Goal: Task Accomplishment & Management: Use online tool/utility

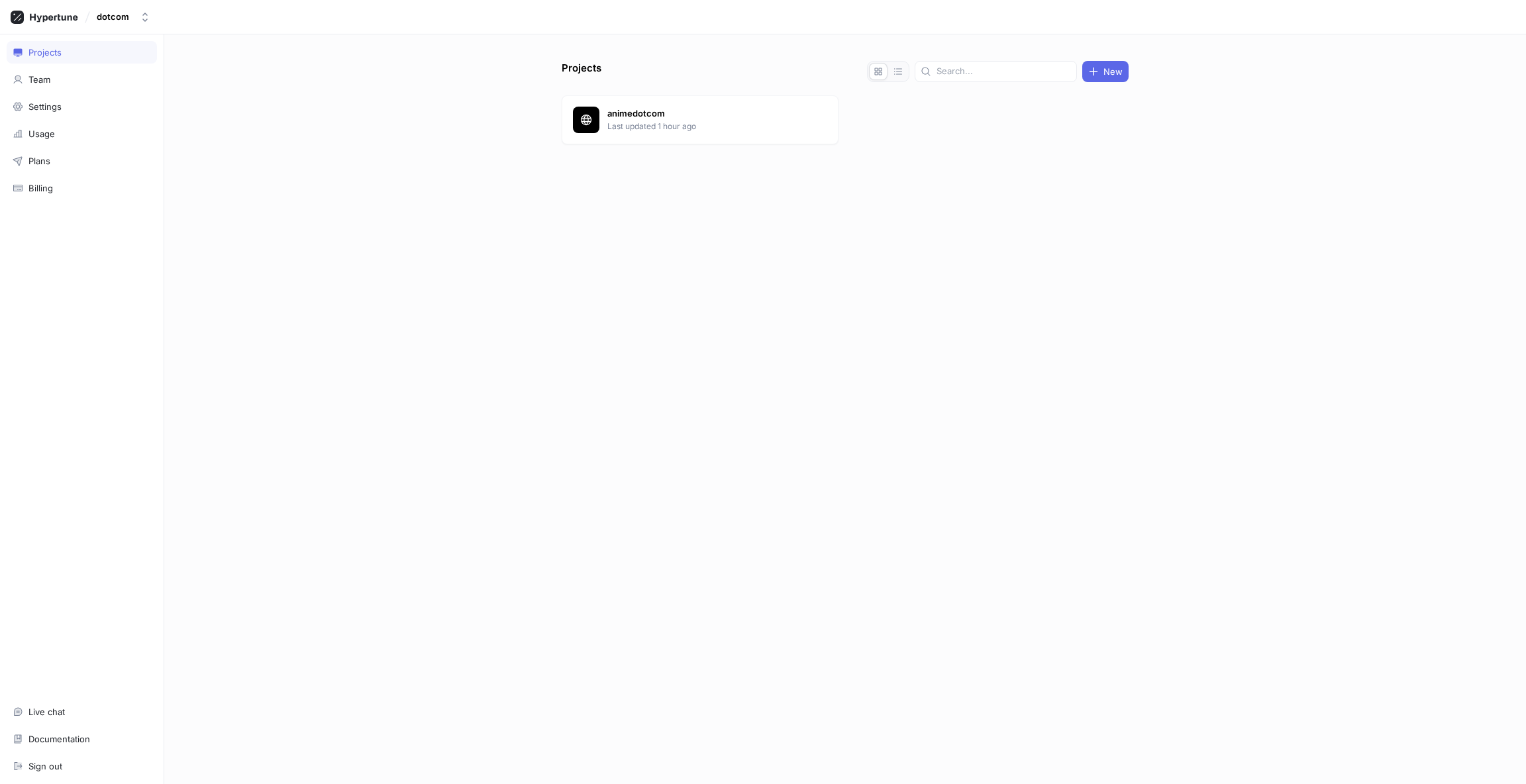
click at [609, 256] on div "Projects New animedotcom Last updated 1 hour ago" at bounding box center [845, 423] width 577 height 723
click at [669, 219] on div "Projects New animedotcom Last updated 1 hour ago" at bounding box center [845, 423] width 577 height 723
drag, startPoint x: 594, startPoint y: 230, endPoint x: 593, endPoint y: 239, distance: 9.1
click at [593, 236] on div "Projects New animedotcom Last updated 1 hour ago" at bounding box center [845, 423] width 577 height 723
click at [745, 107] on div "animedotcom Last updated 1 hour ago" at bounding box center [700, 120] width 277 height 49
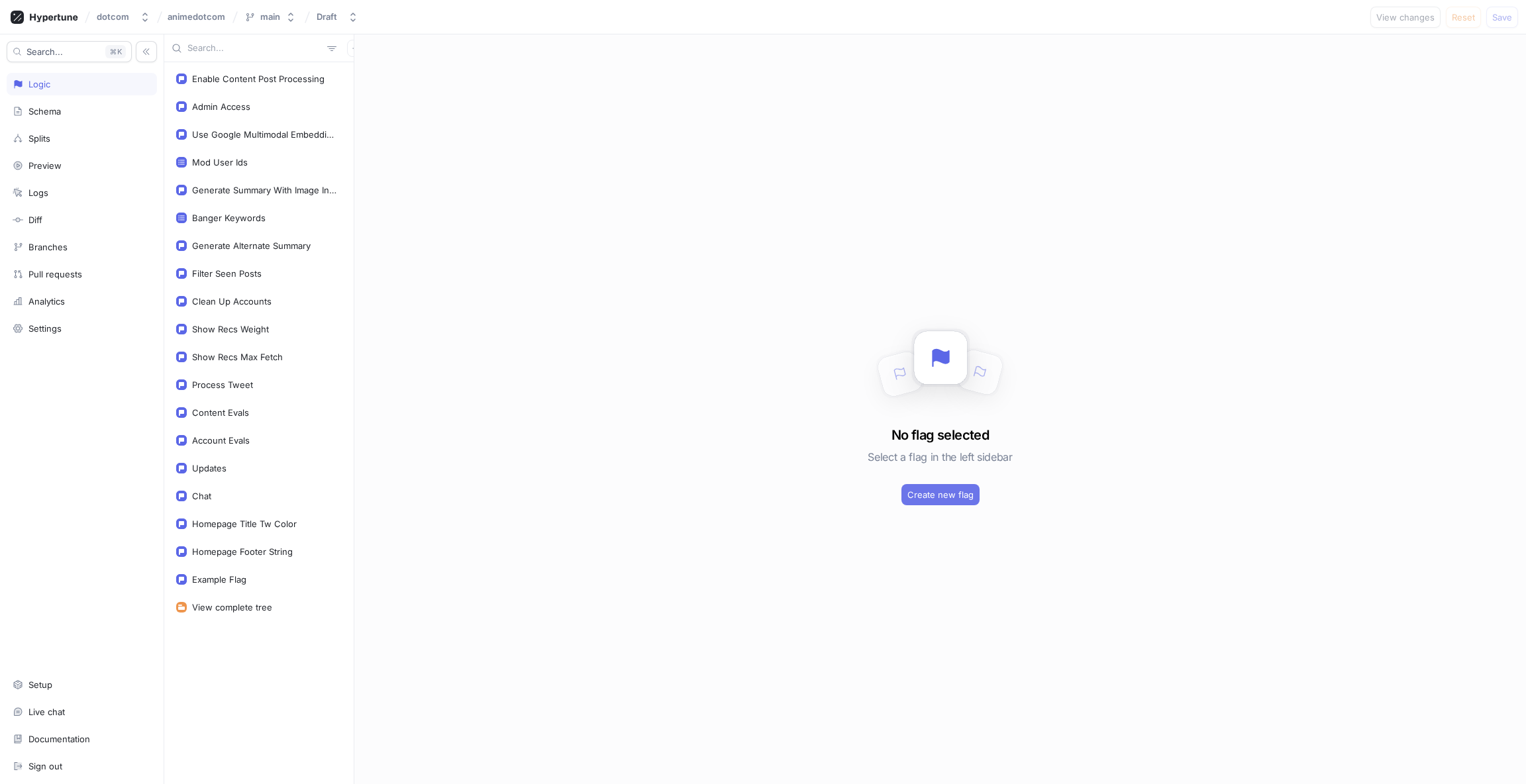
click at [926, 491] on span "Create new flag" at bounding box center [940, 494] width 66 height 8
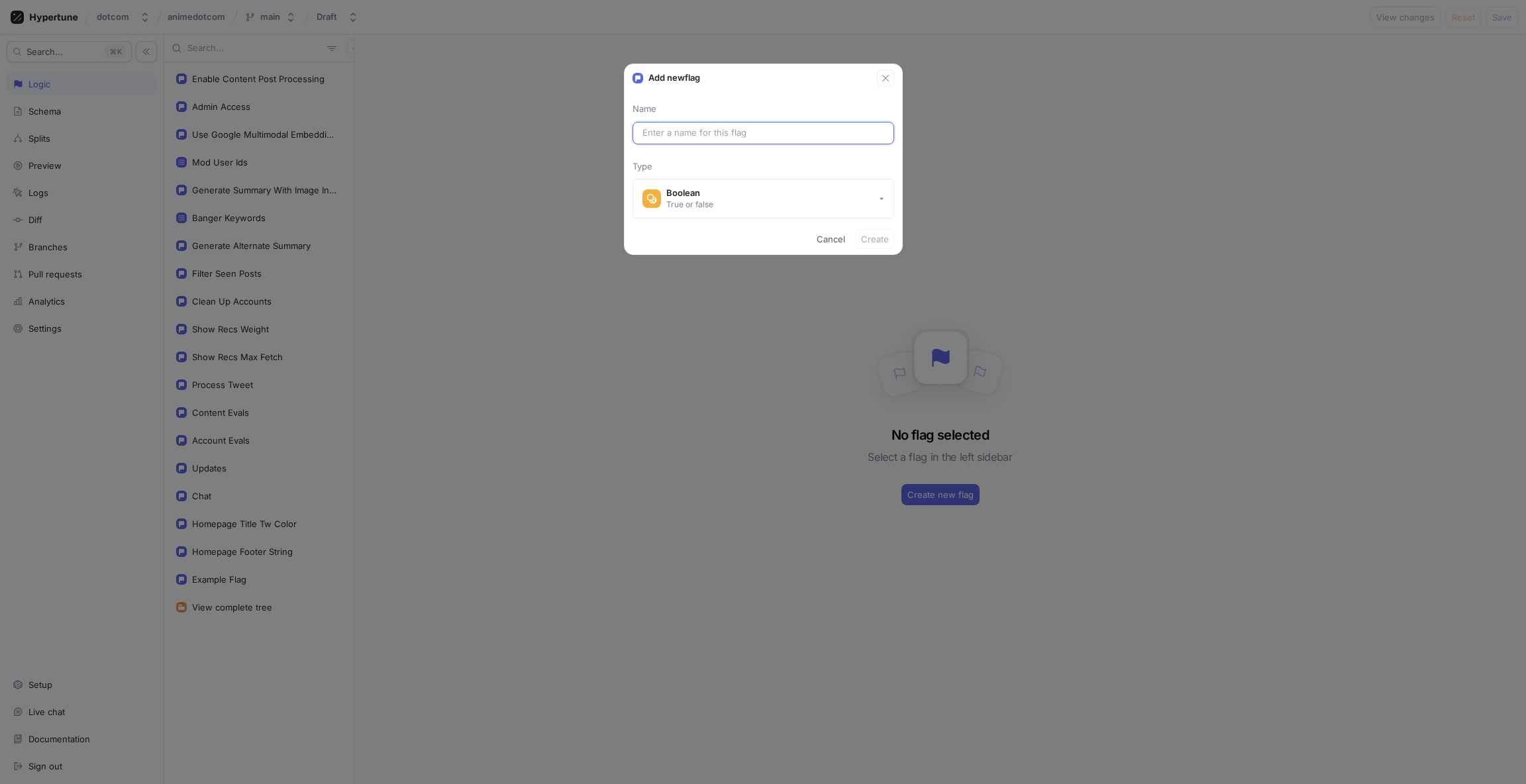
paste input "useCachedBangersFeed"
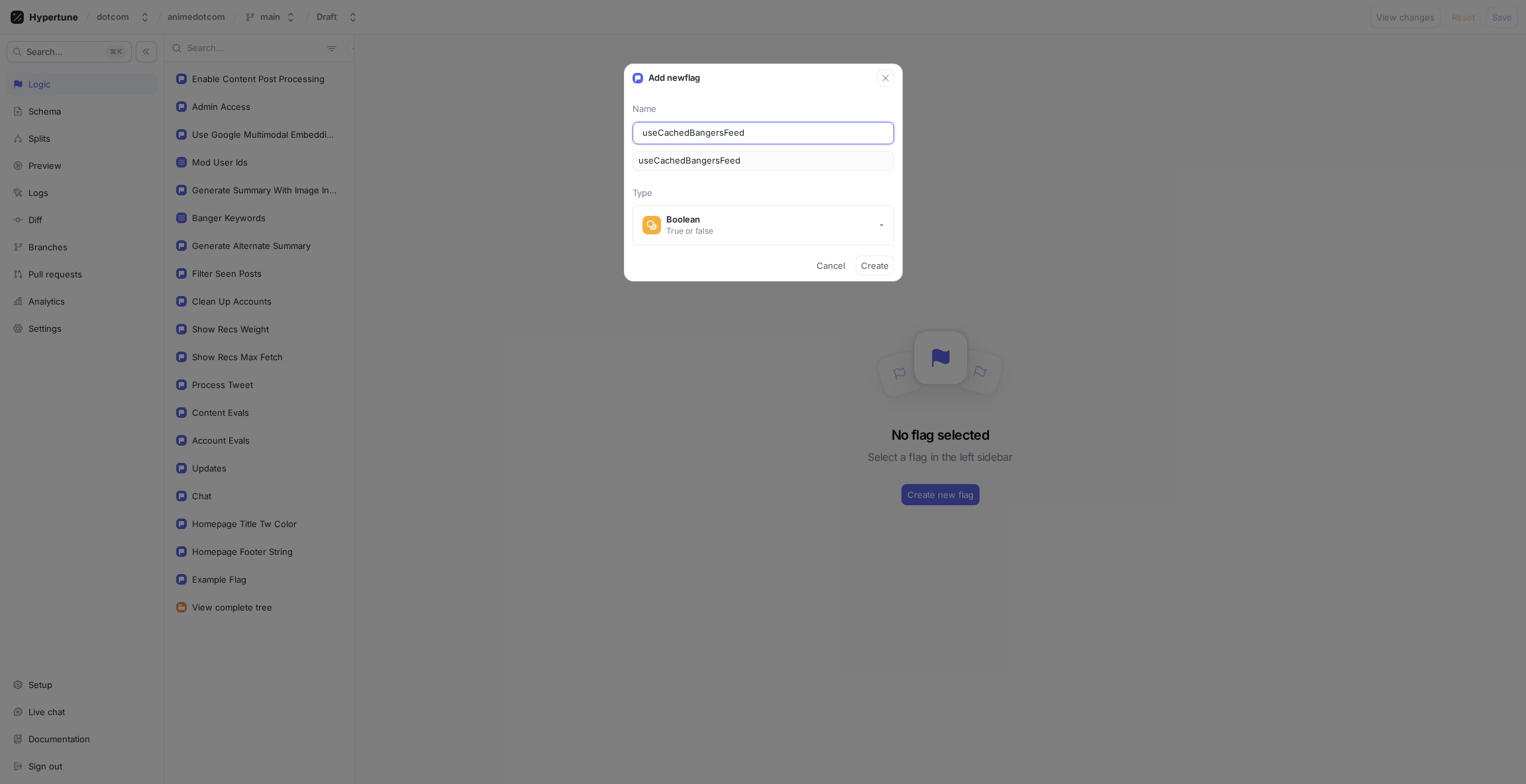
type input "useCachedBangersFeed"
click at [734, 172] on div "Name useCachedBangersFeed useCachedBangersFeed Type Boolean True or false" at bounding box center [763, 173] width 278 height 143
drag, startPoint x: 761, startPoint y: 190, endPoint x: 773, endPoint y: 190, distance: 12.0
click at [761, 190] on p "Type" at bounding box center [763, 193] width 261 height 13
click at [889, 272] on button "Create" at bounding box center [875, 265] width 38 height 20
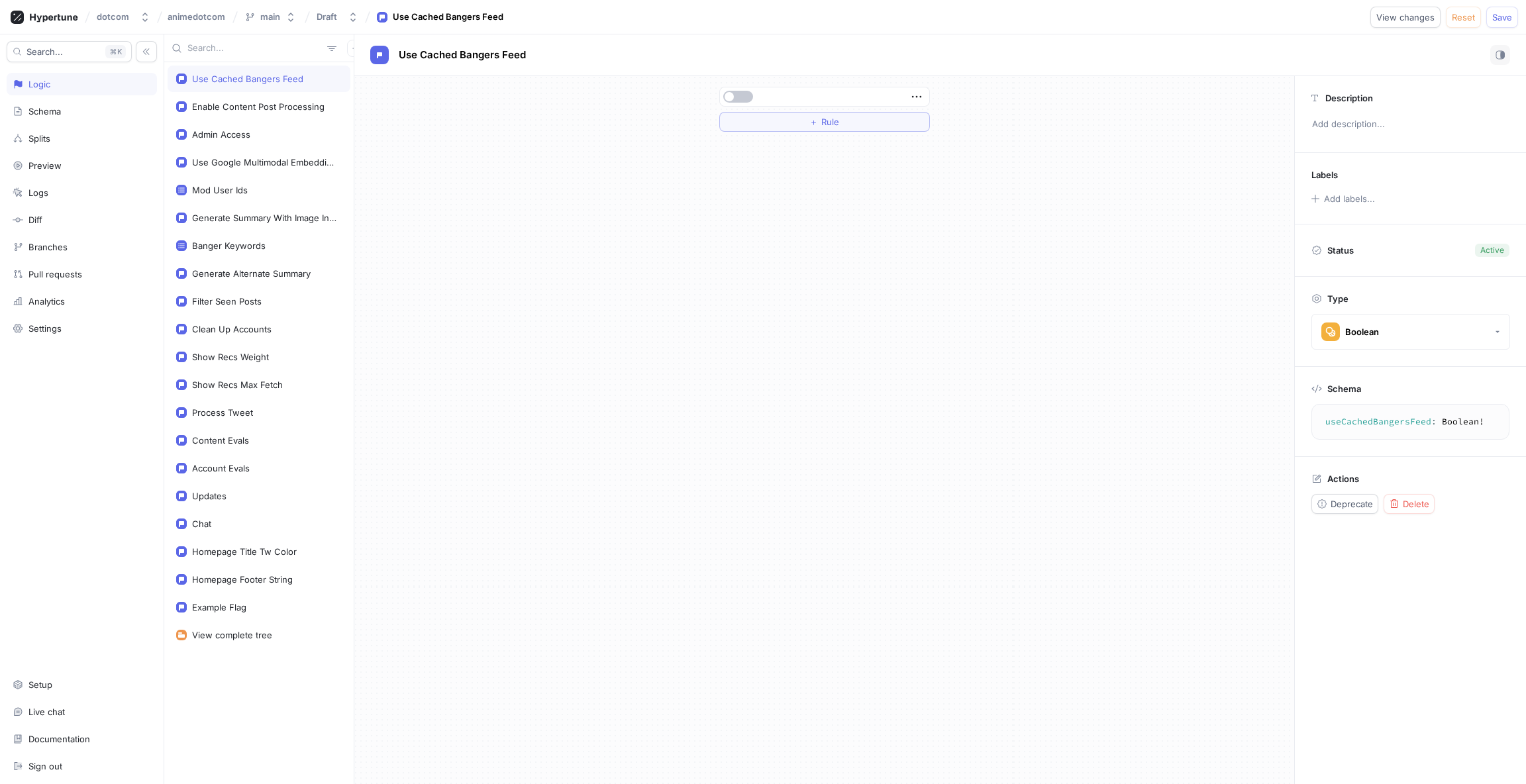
click at [753, 206] on div "＋ Rule" at bounding box center [824, 430] width 940 height 708
click at [787, 125] on button "＋ Rule" at bounding box center [825, 122] width 211 height 20
click at [783, 124] on div "Select variable..." at bounding box center [763, 122] width 67 height 11
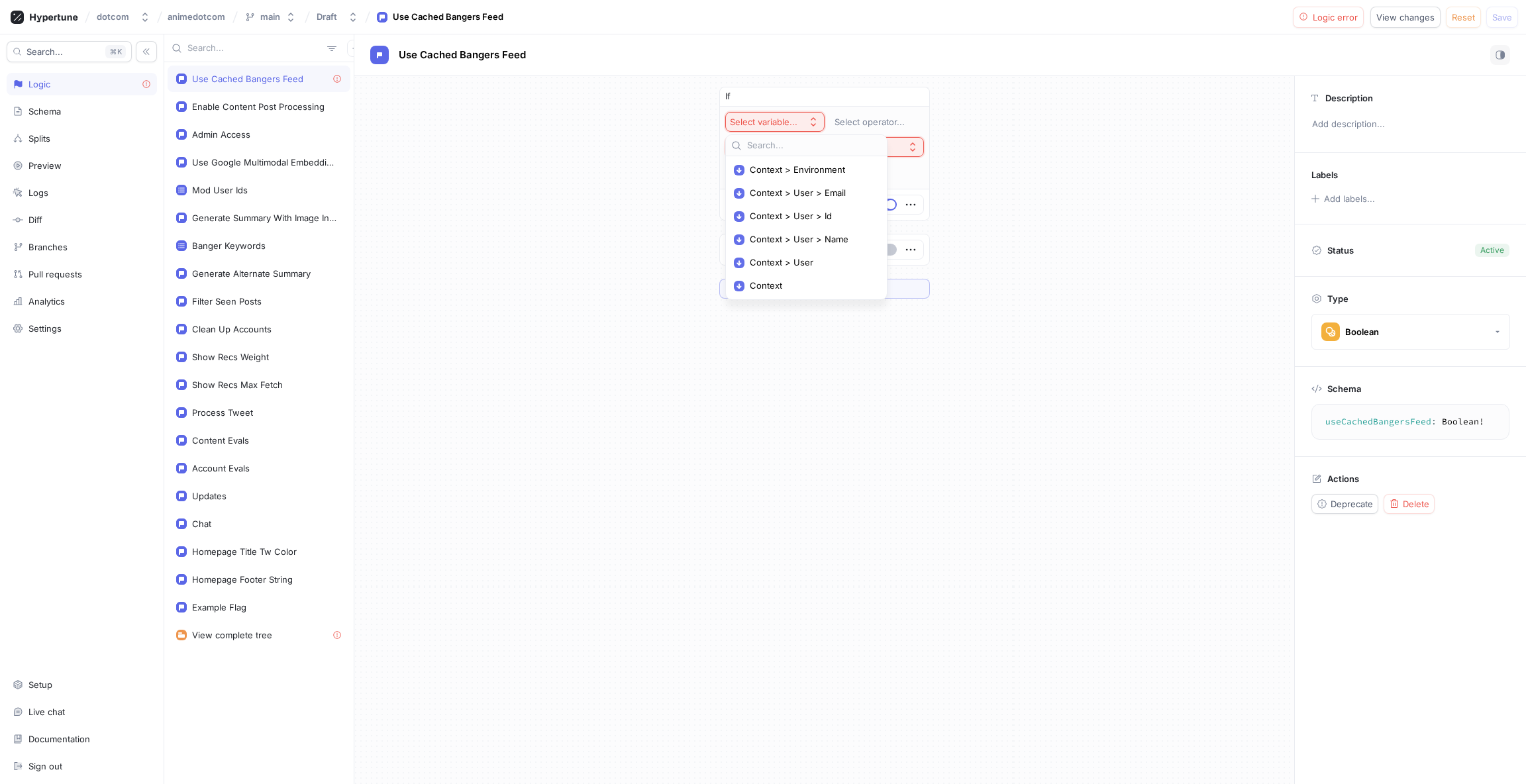
click at [1032, 278] on div "If Select variable... Select operator... Select expression... Then Default ＋ Ru…" at bounding box center [824, 193] width 940 height 233
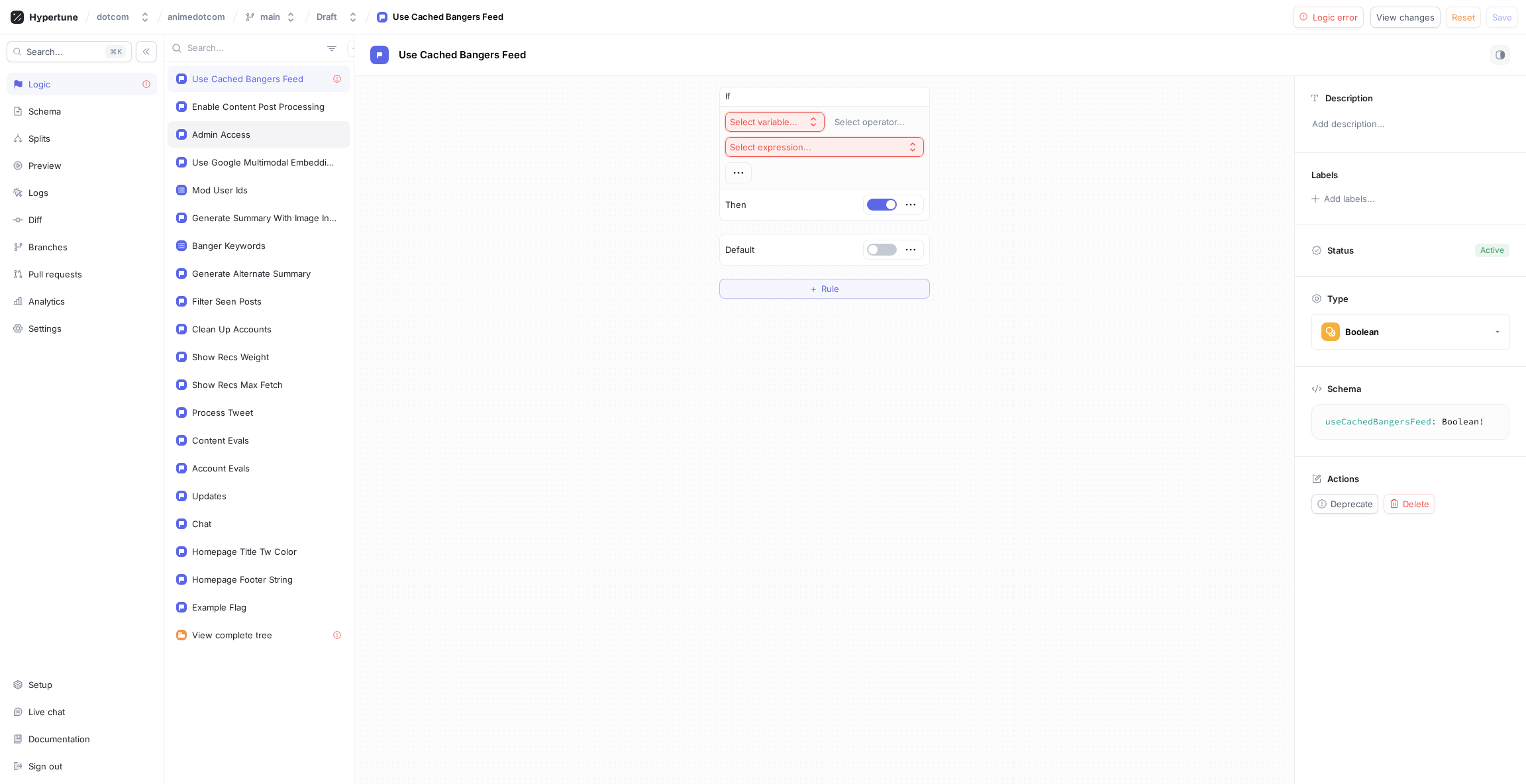
click at [282, 131] on div "Admin Access" at bounding box center [259, 134] width 166 height 10
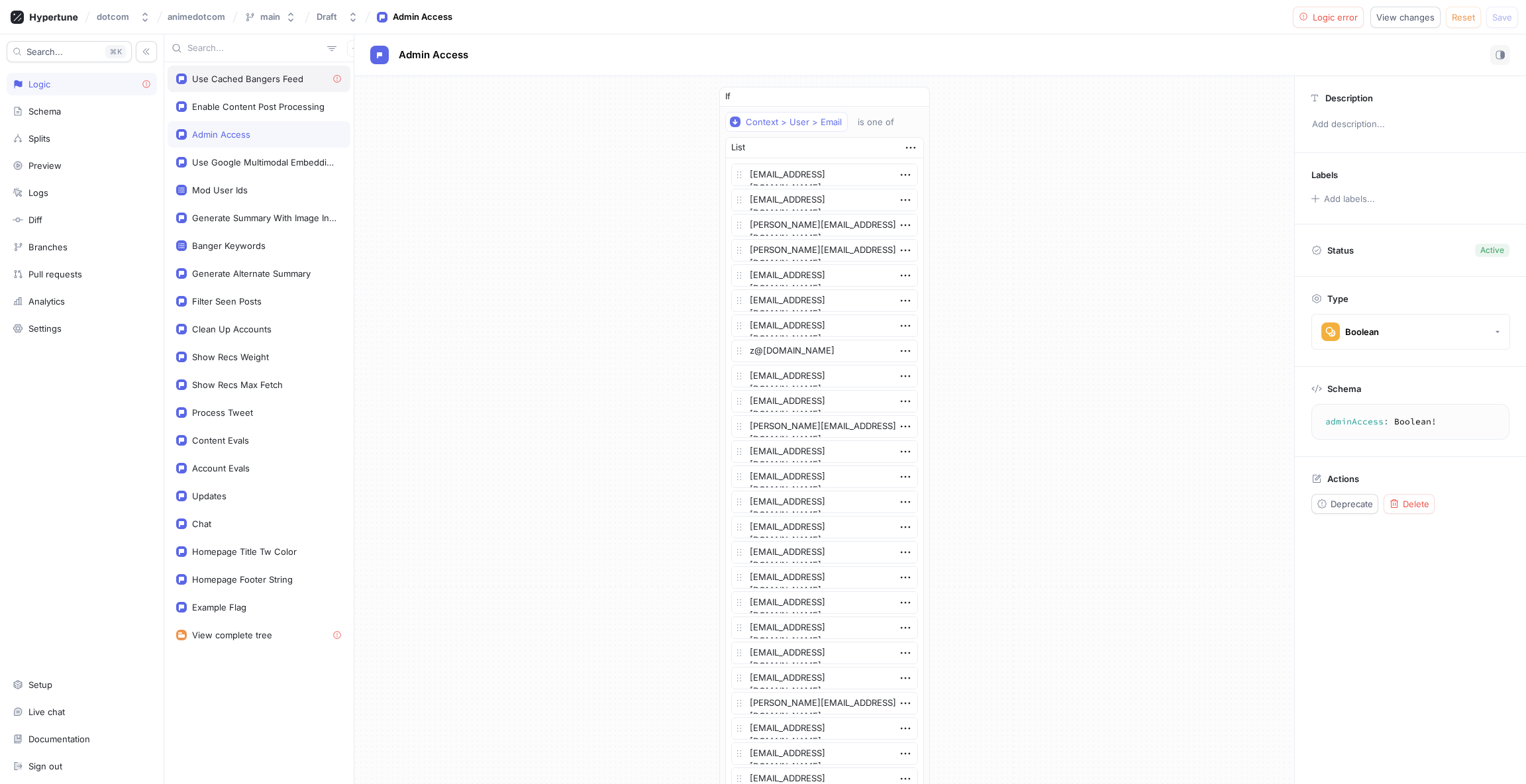
click at [249, 87] on div "Use Cached Bangers Feed" at bounding box center [258, 78] width 183 height 26
type textarea "useCachedBangersFeed: Boolean!"
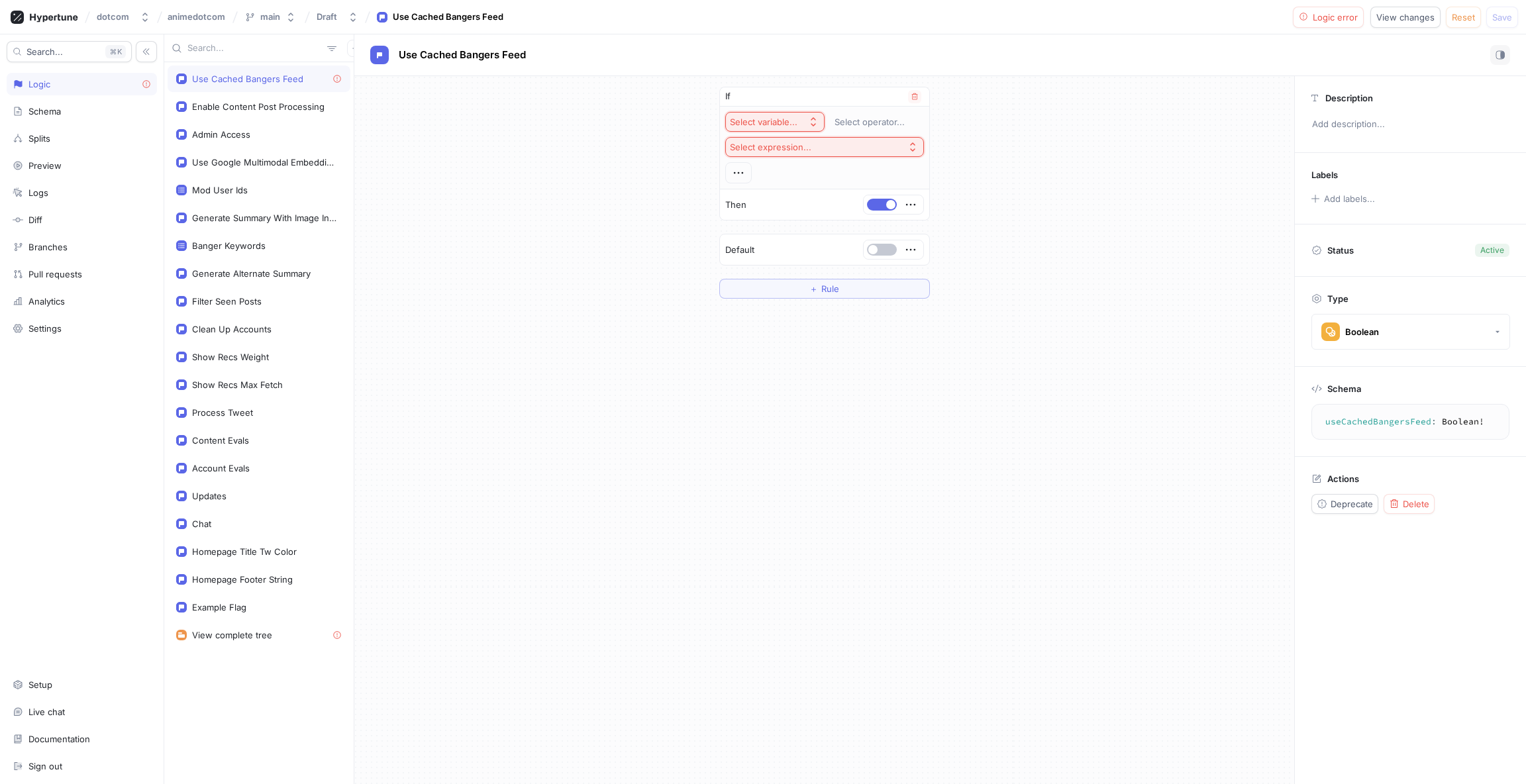
click at [760, 128] on button "Select variable..." at bounding box center [775, 122] width 99 height 20
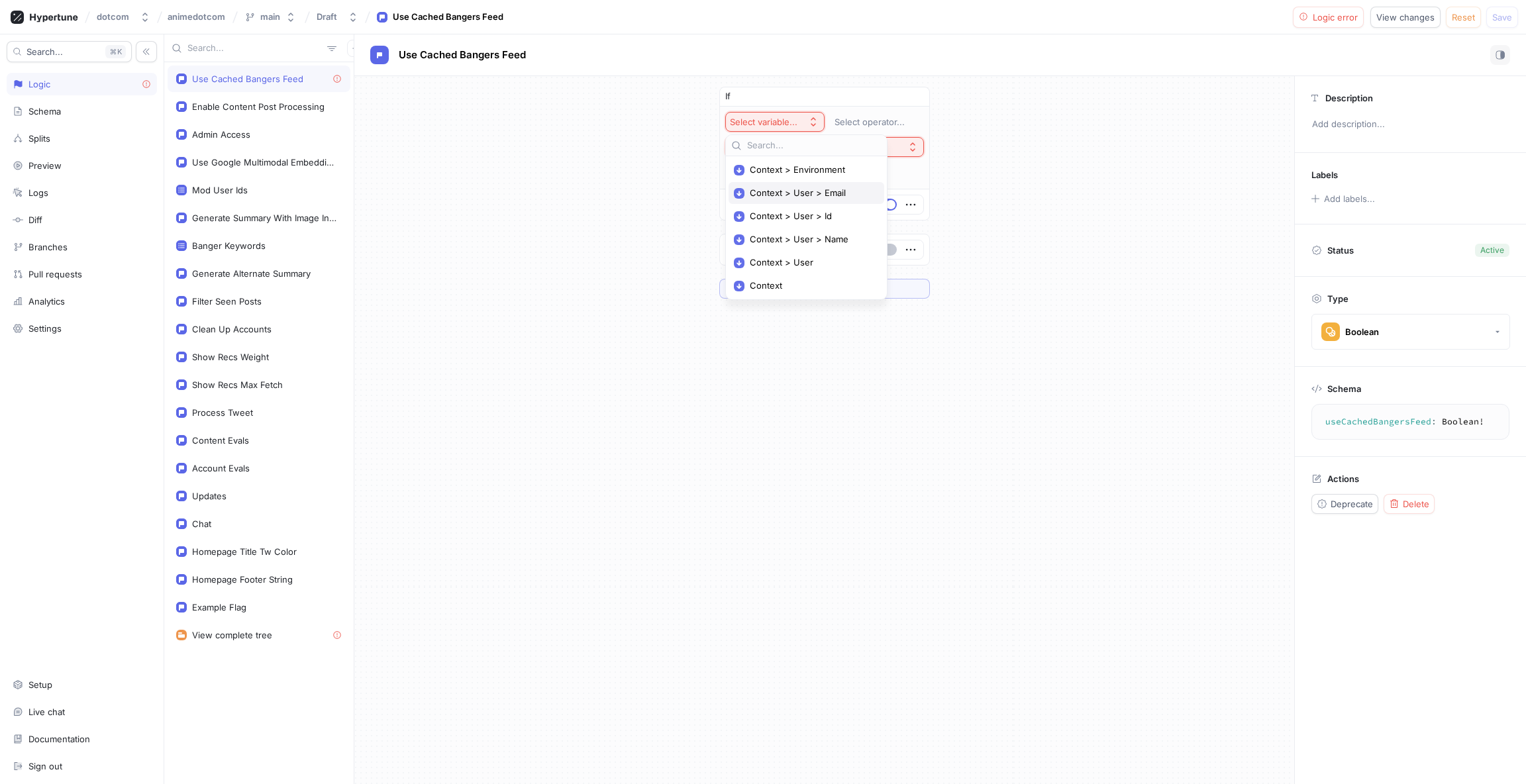
click at [763, 193] on span "Context > User > Email" at bounding box center [811, 193] width 122 height 11
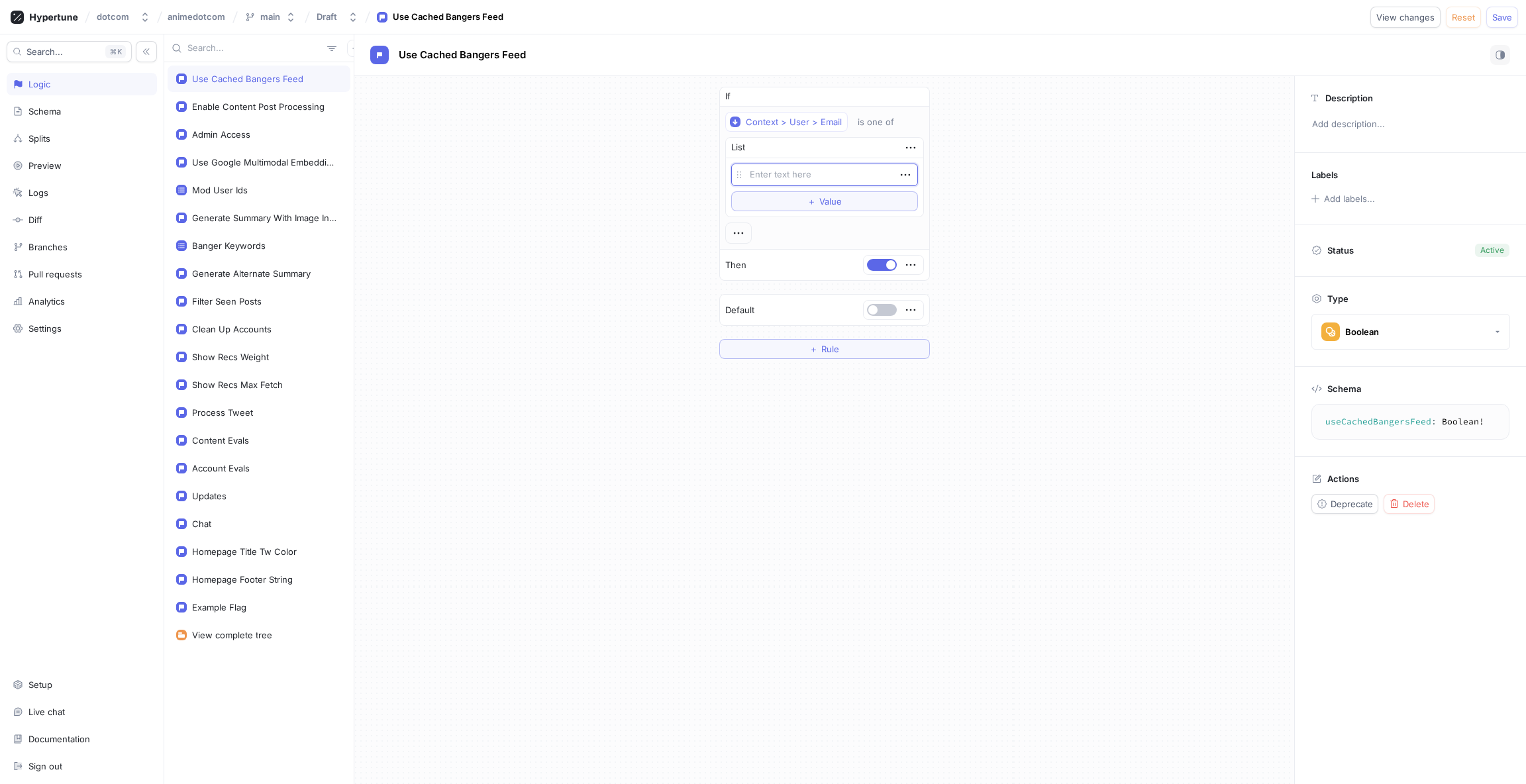
type textarea "x"
click at [602, 175] on div "If Context > User > Email is one of List Empty string To pick up a draggable it…" at bounding box center [824, 223] width 940 height 293
click at [264, 140] on div "Admin Access" at bounding box center [258, 134] width 183 height 26
type textarea "adminAccess: Boolean!"
type textarea "x"
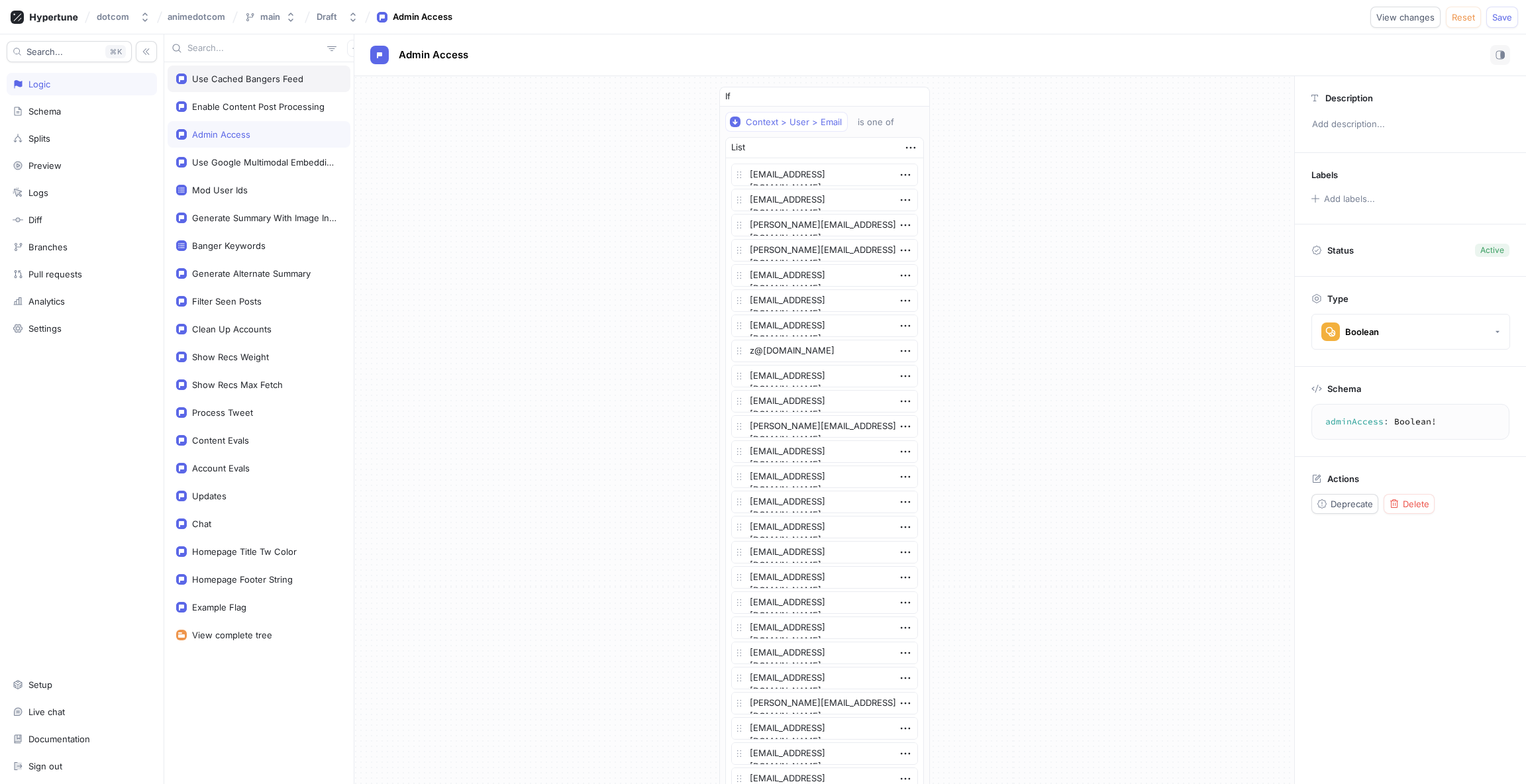
click at [273, 77] on div "Use Cached Bangers Feed" at bounding box center [247, 78] width 111 height 10
type textarea "useCachedBangersFeed: Boolean!"
type textarea "x"
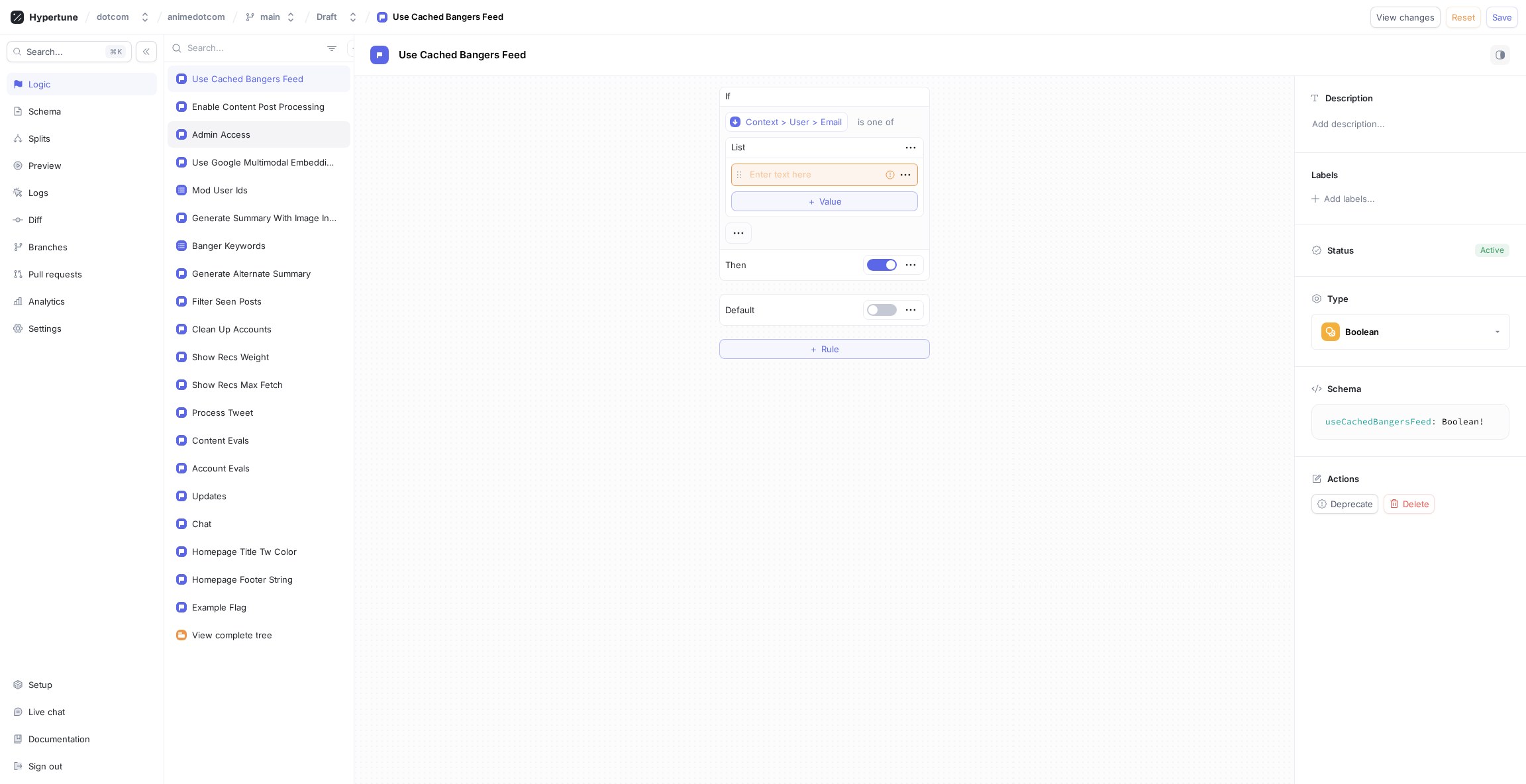
click at [246, 131] on div "Admin Access" at bounding box center [221, 134] width 58 height 10
type textarea "adminAccess: Boolean!"
type textarea "x"
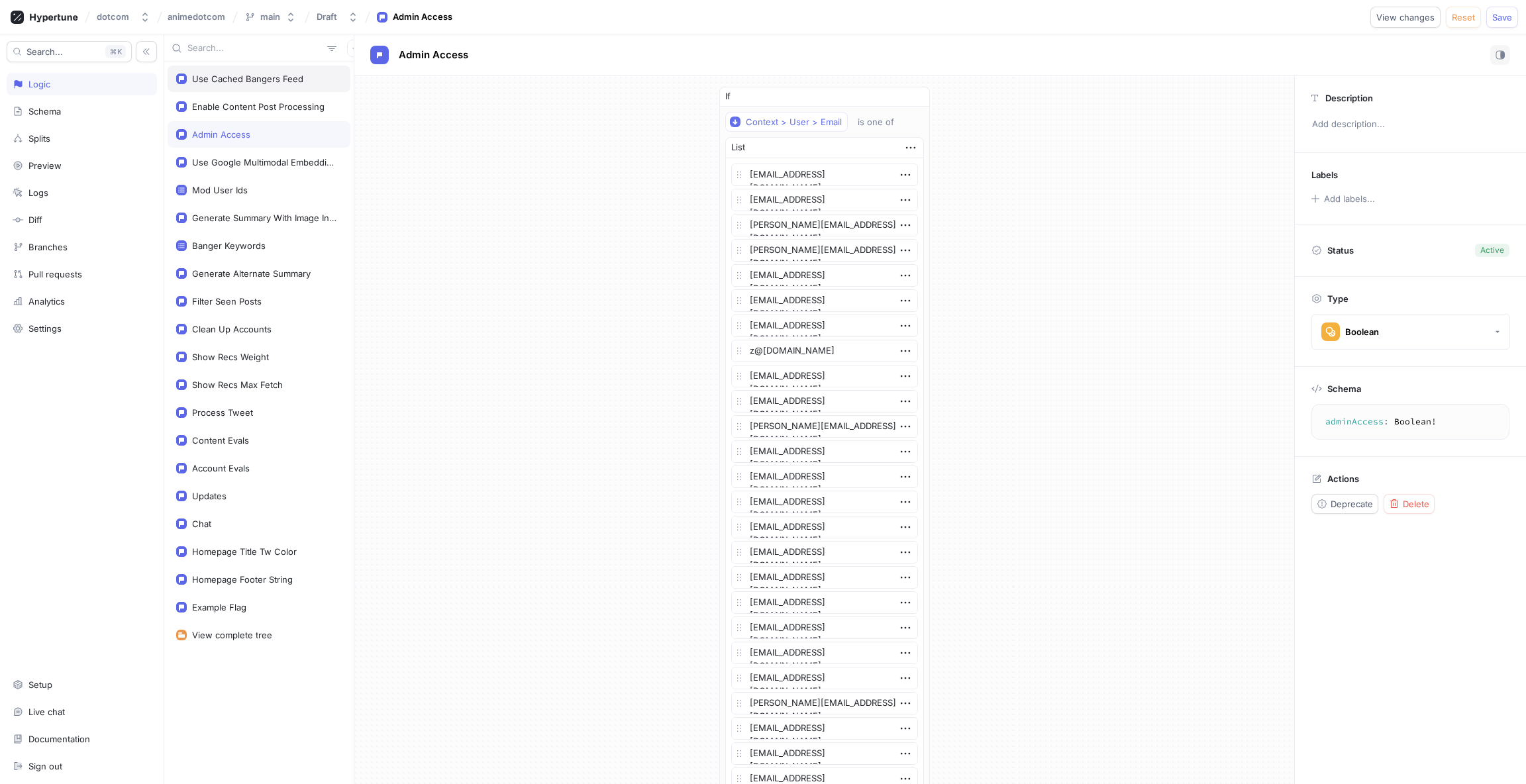
click at [255, 84] on div "Use Cached Bangers Feed" at bounding box center [258, 78] width 183 height 26
type textarea "useCachedBangersFeed: Boolean!"
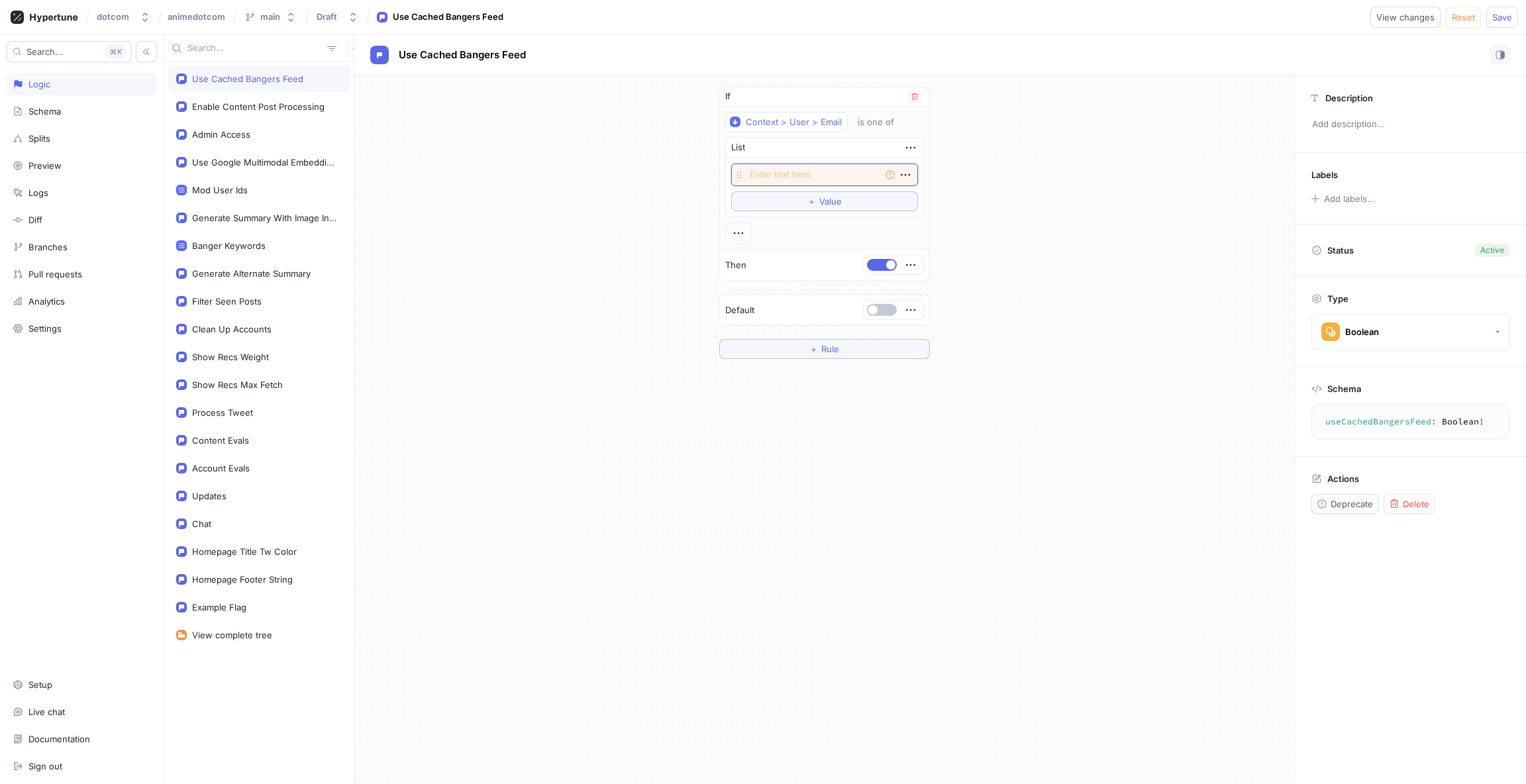
click at [791, 172] on textarea at bounding box center [825, 175] width 187 height 22
type textarea "x"
type textarea "g"
type textarea "x"
type textarea "gi"
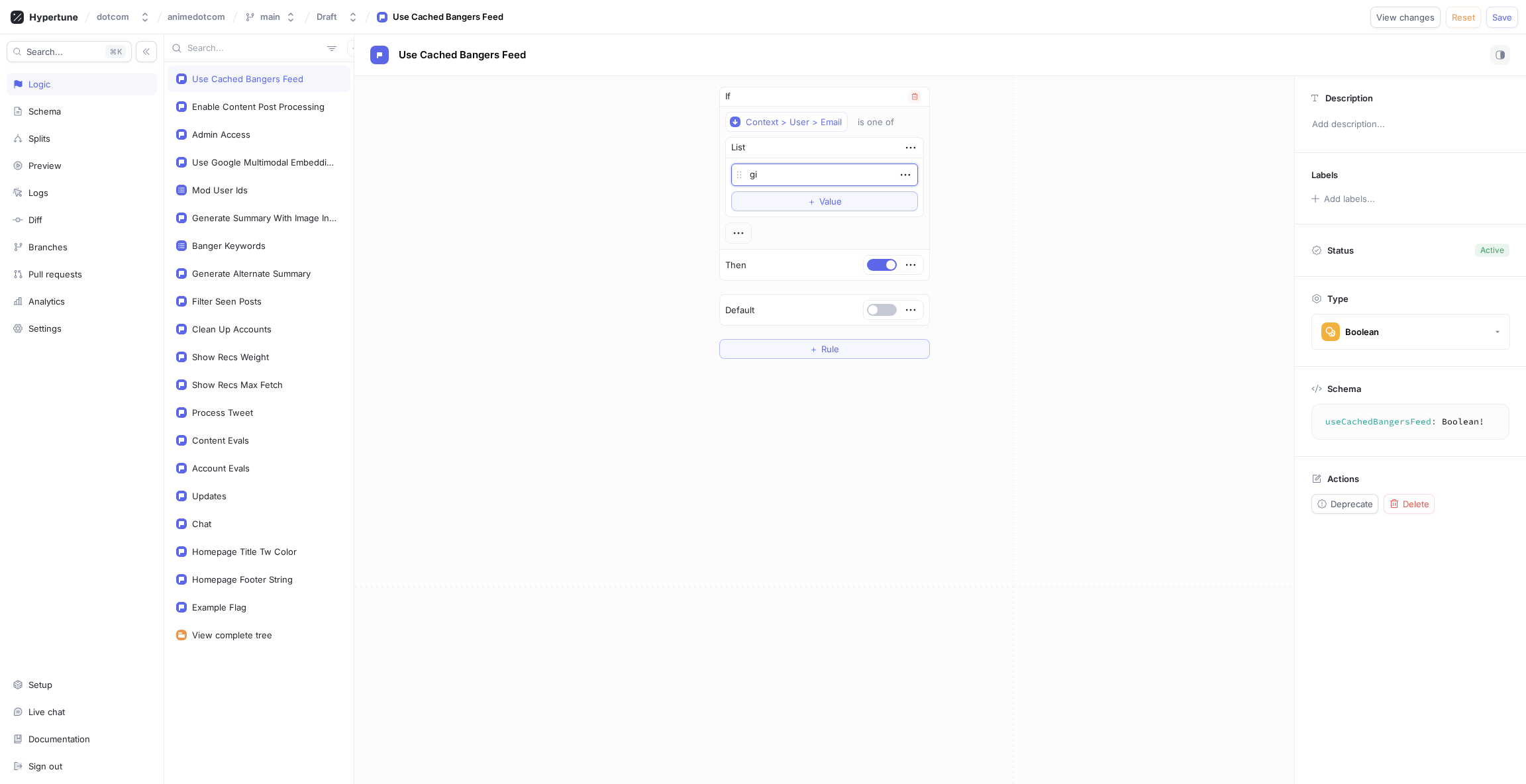
type textarea "x"
type textarea "gif"
type textarea "x"
type textarea "giff"
type textarea "x"
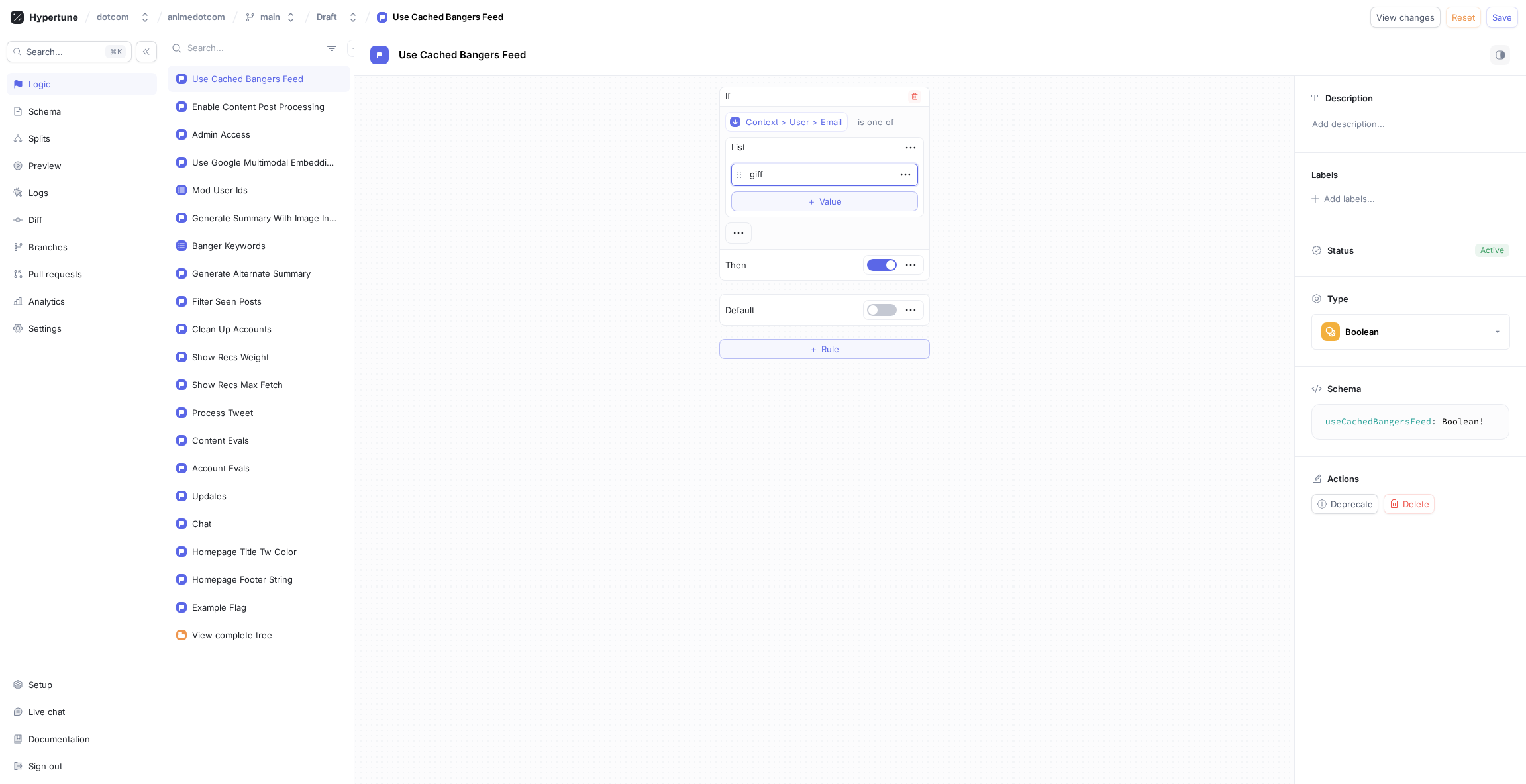
type textarea "giff@"
type textarea "x"
type textarea "giff@c"
type textarea "x"
type textarea "giff@ch"
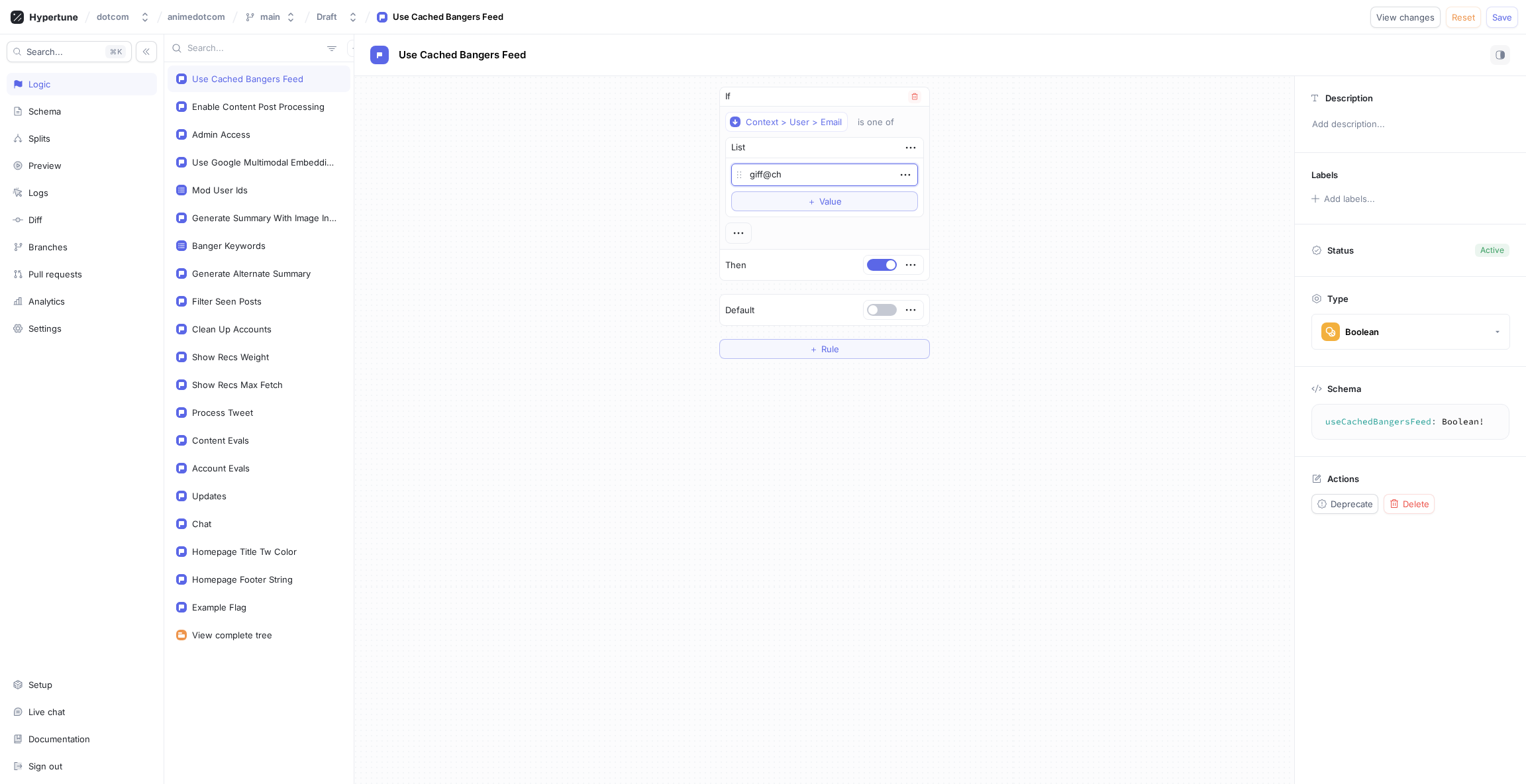
type textarea "x"
type textarea "giff@chi"
type textarea "x"
type textarea "giff@chir"
type textarea "x"
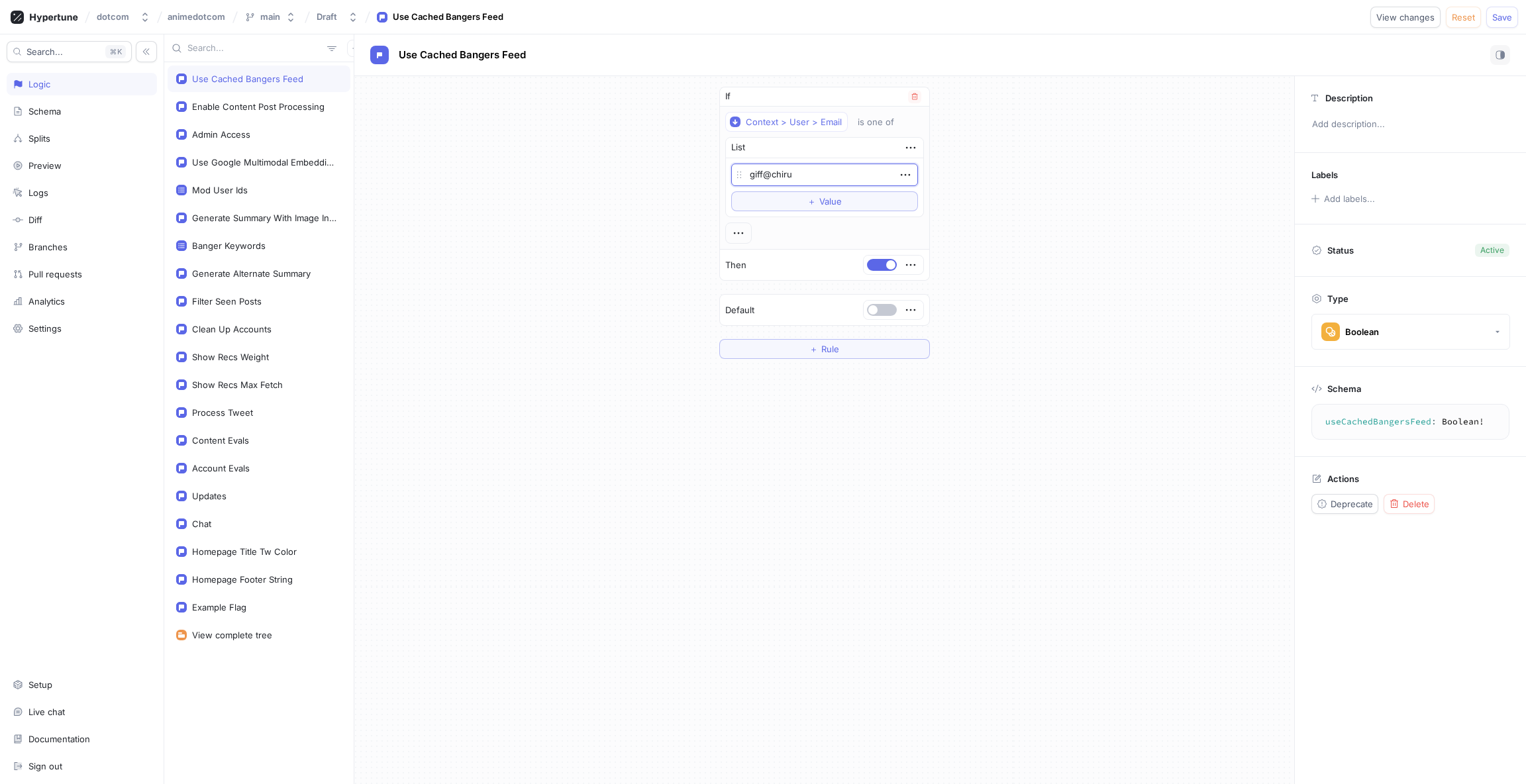
type textarea "giff@chirul"
type textarea "x"
type textarea "giff@chirula"
type textarea "x"
type textarea "giff@chirulab"
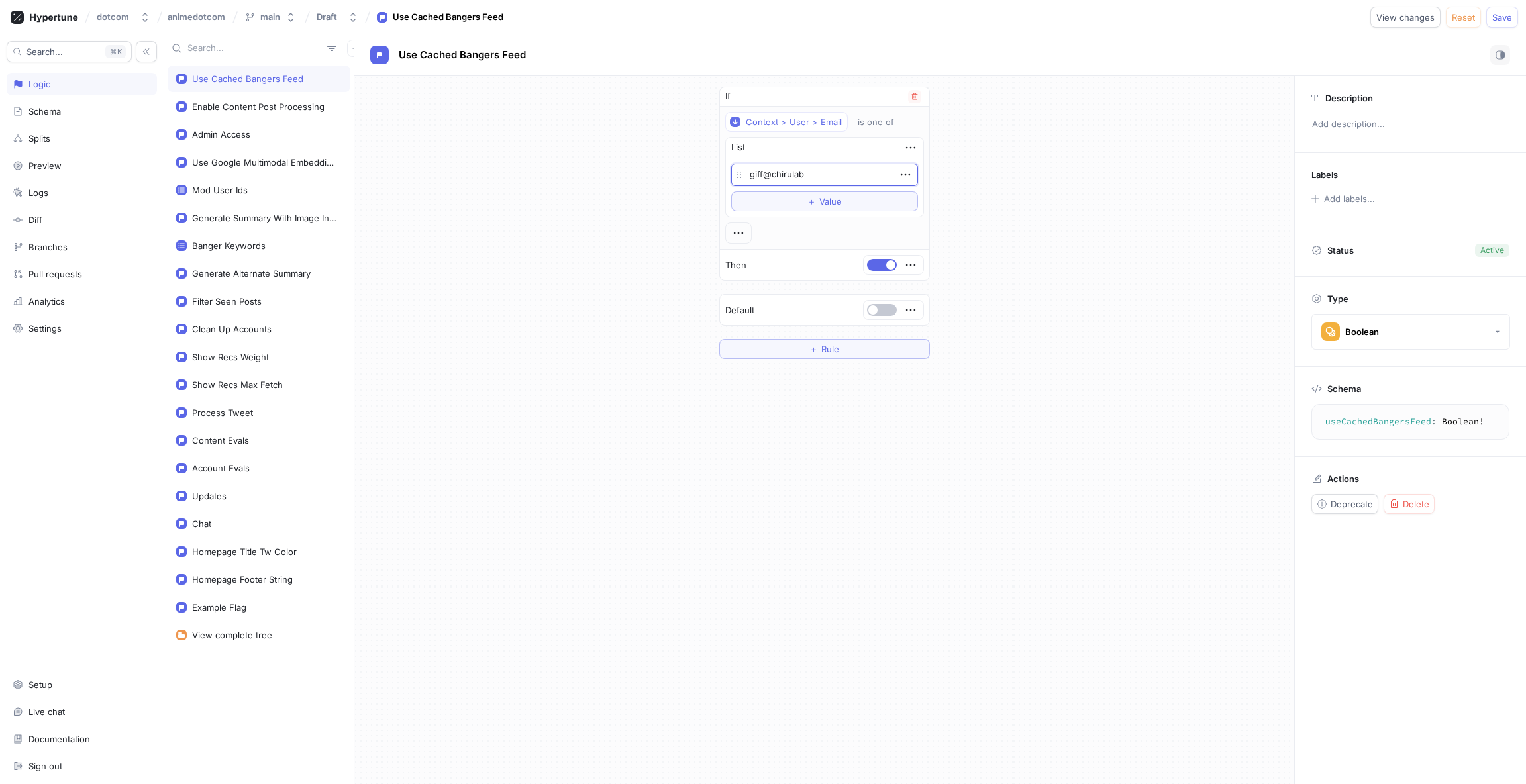
type textarea "x"
type textarea "giff@chirulabs"
type textarea "x"
type textarea "giff@chirulabs.c"
type textarea "x"
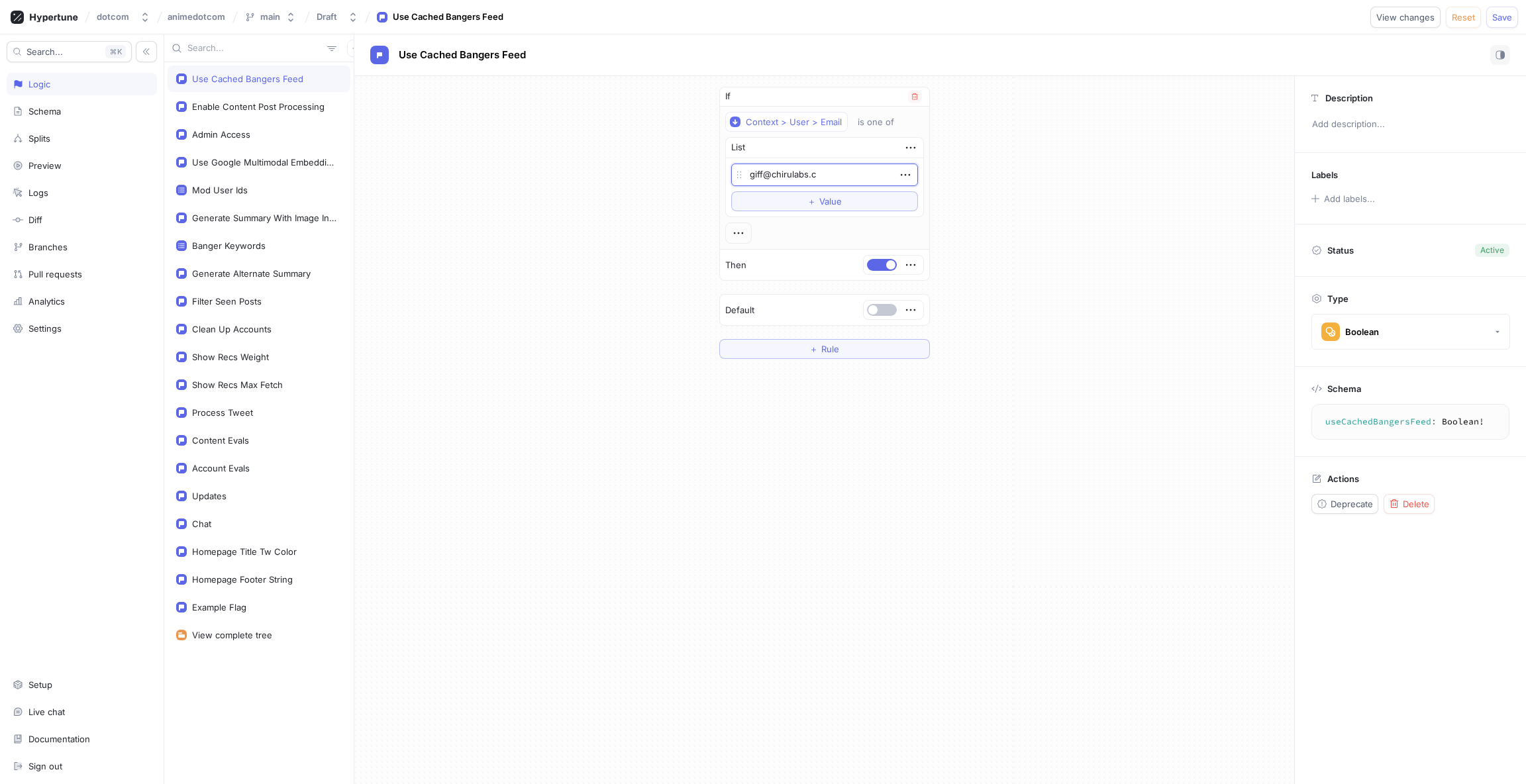
type textarea "[EMAIL_ADDRESS][DOMAIN_NAME]"
type textarea "x"
type textarea "[EMAIL_ADDRESS][DOMAIN_NAME]"
click at [1120, 421] on div "If Context > User > Email is one of List [EMAIL_ADDRESS][DOMAIN_NAME] To pick u…" at bounding box center [824, 430] width 940 height 708
click at [1020, 311] on div "If Context > User > Email is one of List [EMAIL_ADDRESS][DOMAIN_NAME] To pick u…" at bounding box center [824, 223] width 940 height 293
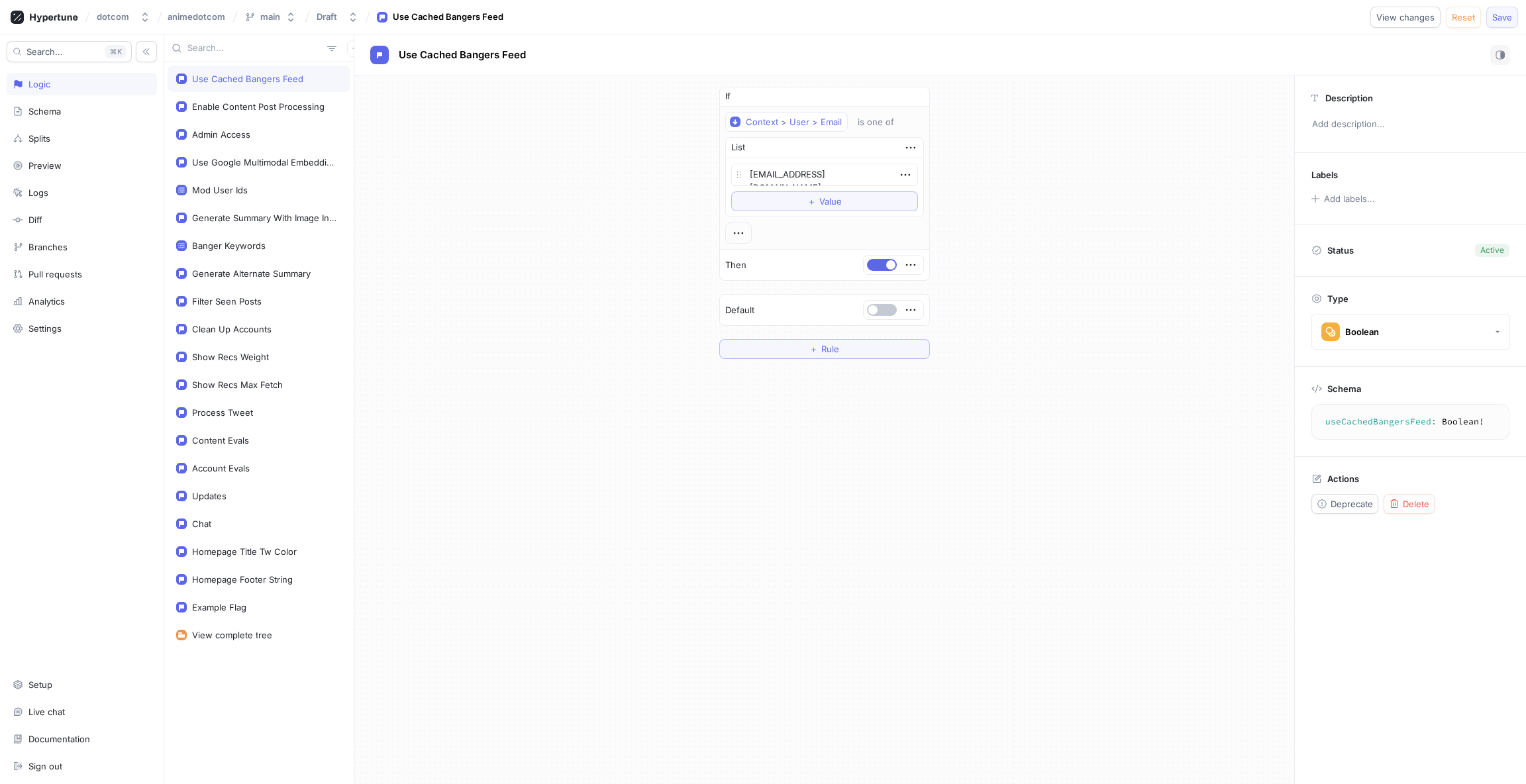
click at [1502, 14] on span "Save" at bounding box center [1502, 17] width 20 height 8
click at [950, 526] on div "If Context > User > Email is one of List [EMAIL_ADDRESS][DOMAIN_NAME] To pick u…" at bounding box center [824, 430] width 940 height 708
click at [903, 266] on icon "button" at bounding box center [911, 265] width 15 height 15
click at [1058, 247] on div "If Context > User > Email is one of List [EMAIL_ADDRESS][DOMAIN_NAME] To pick u…" at bounding box center [824, 223] width 940 height 293
click at [887, 263] on span "button" at bounding box center [890, 264] width 9 height 9
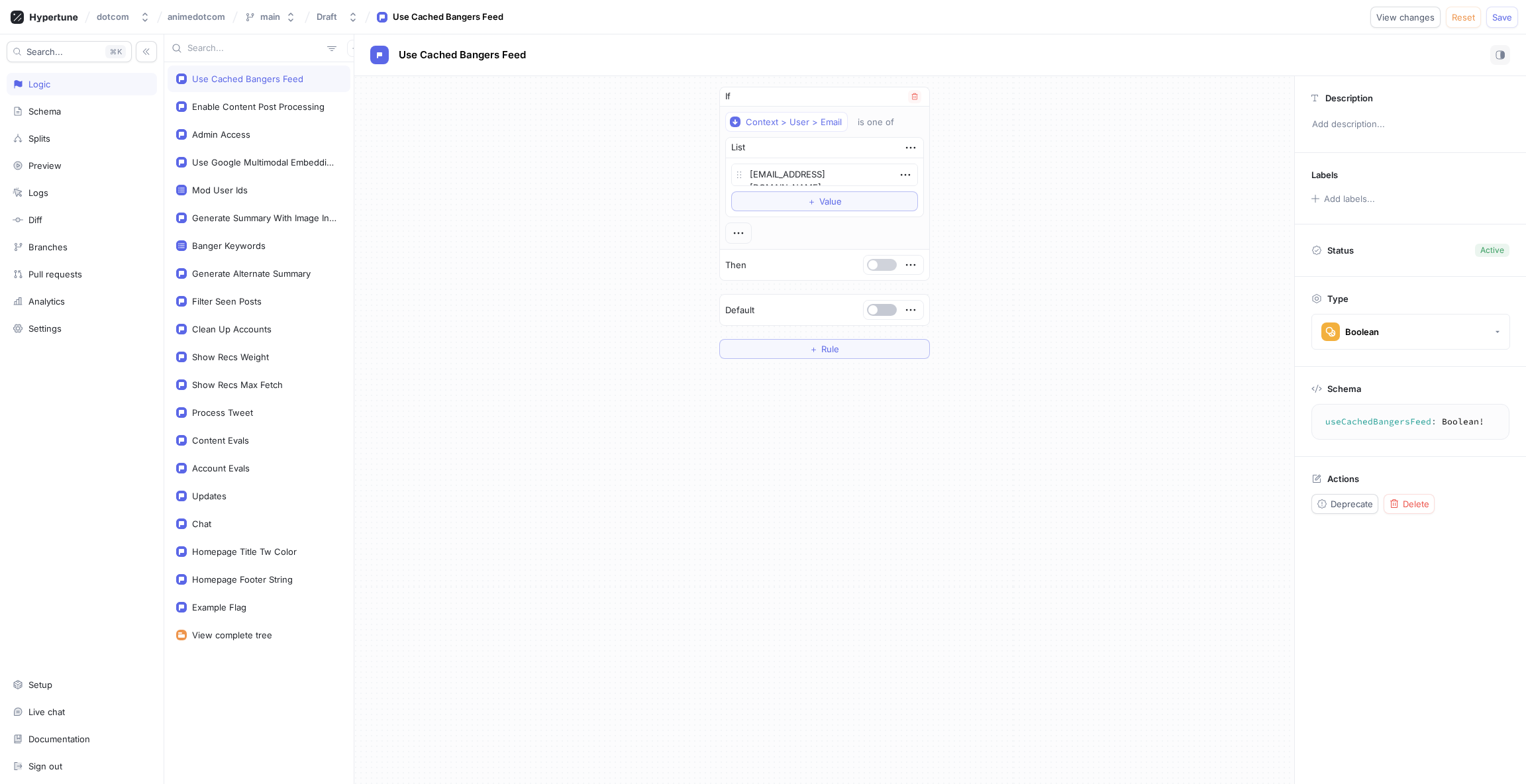
click at [885, 264] on button "button" at bounding box center [882, 265] width 30 height 12
click at [884, 309] on button "button" at bounding box center [882, 310] width 30 height 12
type textarea "x"
click at [902, 307] on div at bounding box center [892, 310] width 52 height 8
click at [905, 307] on icon "button" at bounding box center [911, 310] width 15 height 15
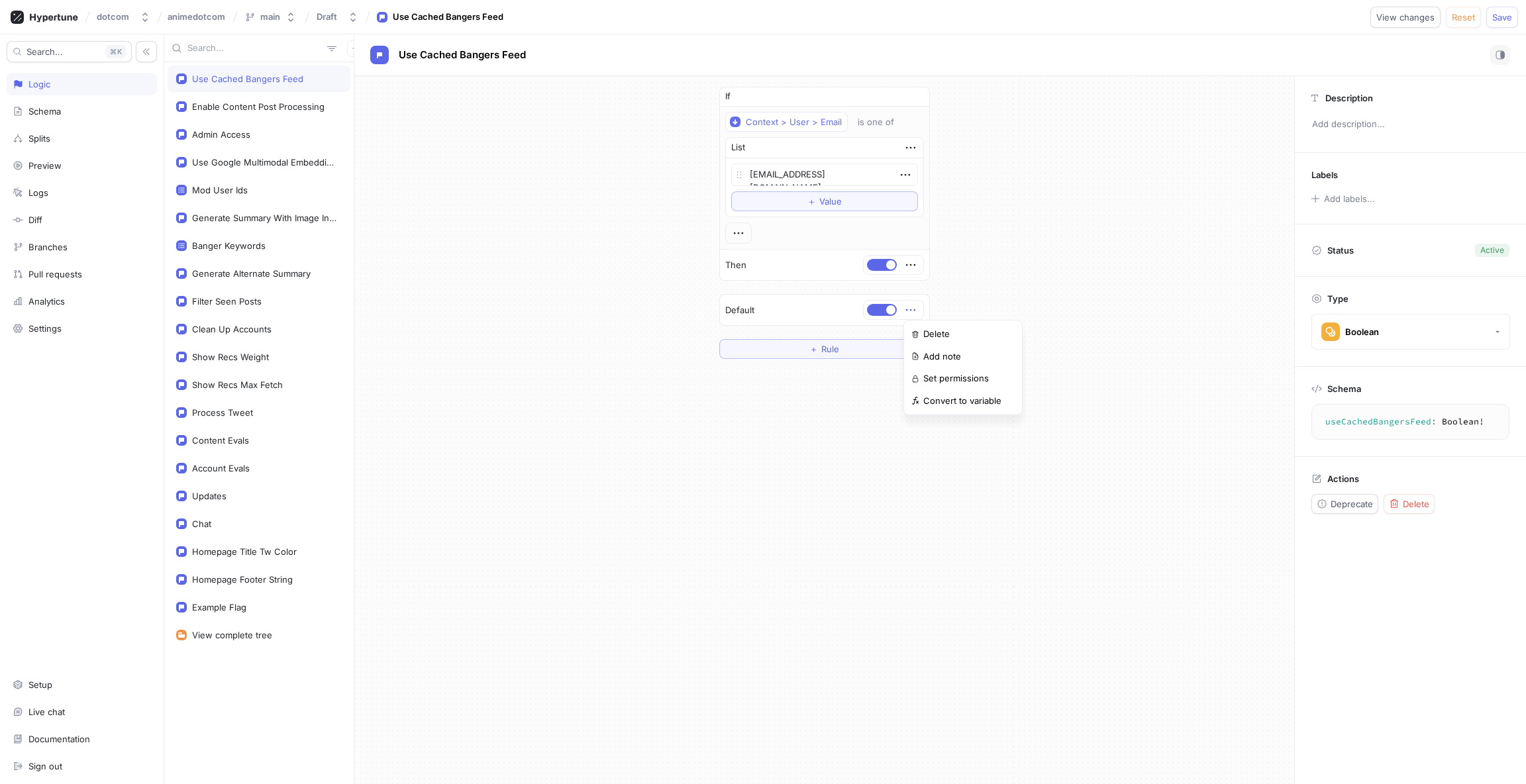
click at [1026, 253] on div "If Context > User > Email is one of List [EMAIL_ADDRESS][DOMAIN_NAME] To pick u…" at bounding box center [824, 223] width 940 height 293
click at [1014, 311] on div "If Context > User > Email is one of List [EMAIL_ADDRESS][DOMAIN_NAME] To pick u…" at bounding box center [824, 223] width 940 height 293
click at [1014, 287] on div "If Context > User > Email is one of List [EMAIL_ADDRESS][DOMAIN_NAME] To pick u…" at bounding box center [824, 223] width 940 height 293
click at [1119, 467] on div "If Context > User > Email is one of List [EMAIL_ADDRESS][DOMAIN_NAME] To pick u…" at bounding box center [824, 430] width 940 height 708
click at [1176, 454] on div "If Context > User > Email is one of List [EMAIL_ADDRESS][DOMAIN_NAME] To pick u…" at bounding box center [824, 430] width 940 height 708
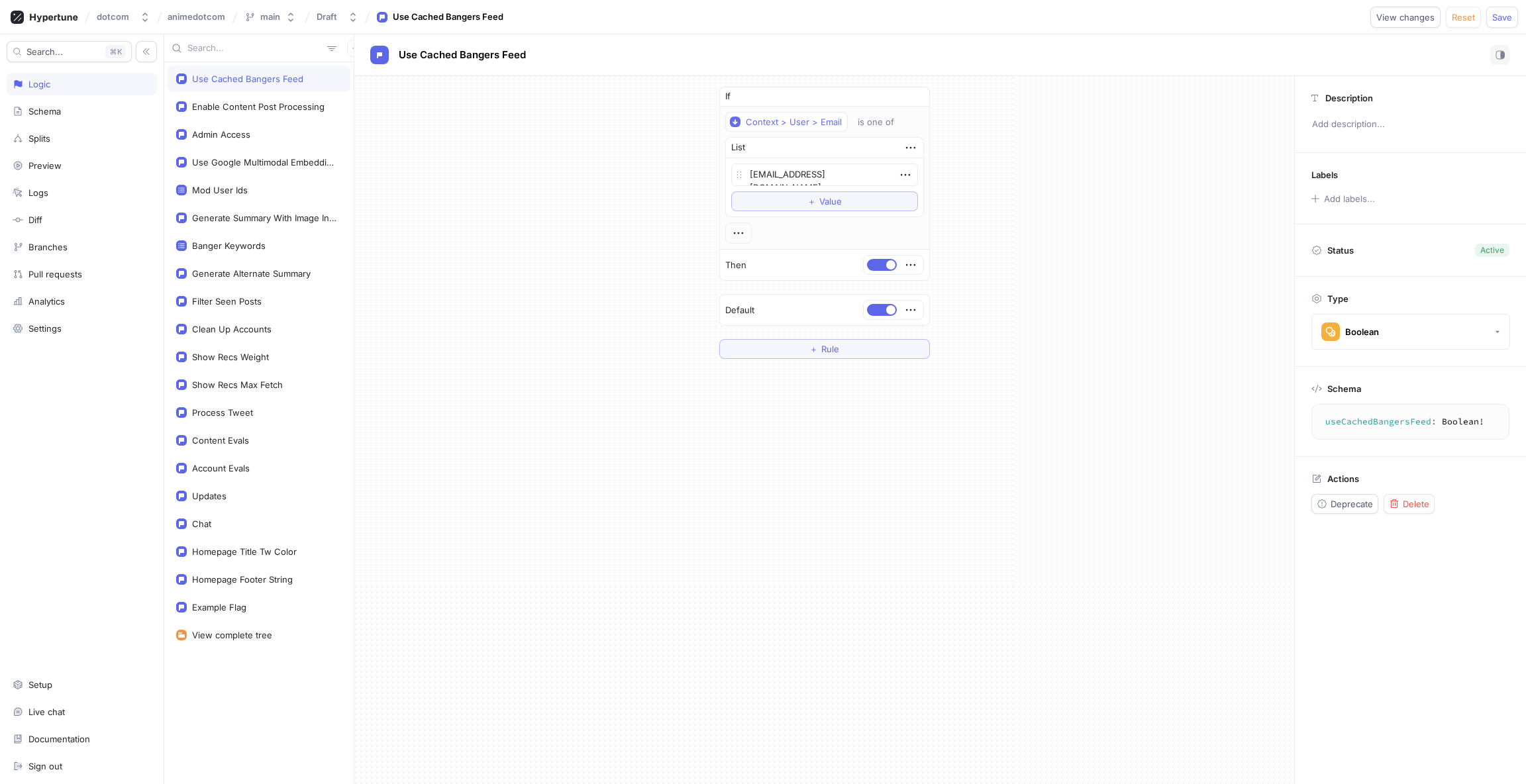
click at [1380, 423] on textarea "useCachedBangersFeed: Boolean!" at bounding box center [1410, 422] width 186 height 24
click at [203, 139] on div "Admin Access" at bounding box center [221, 134] width 58 height 10
type textarea "adminAccess: Boolean!"
type textarea "x"
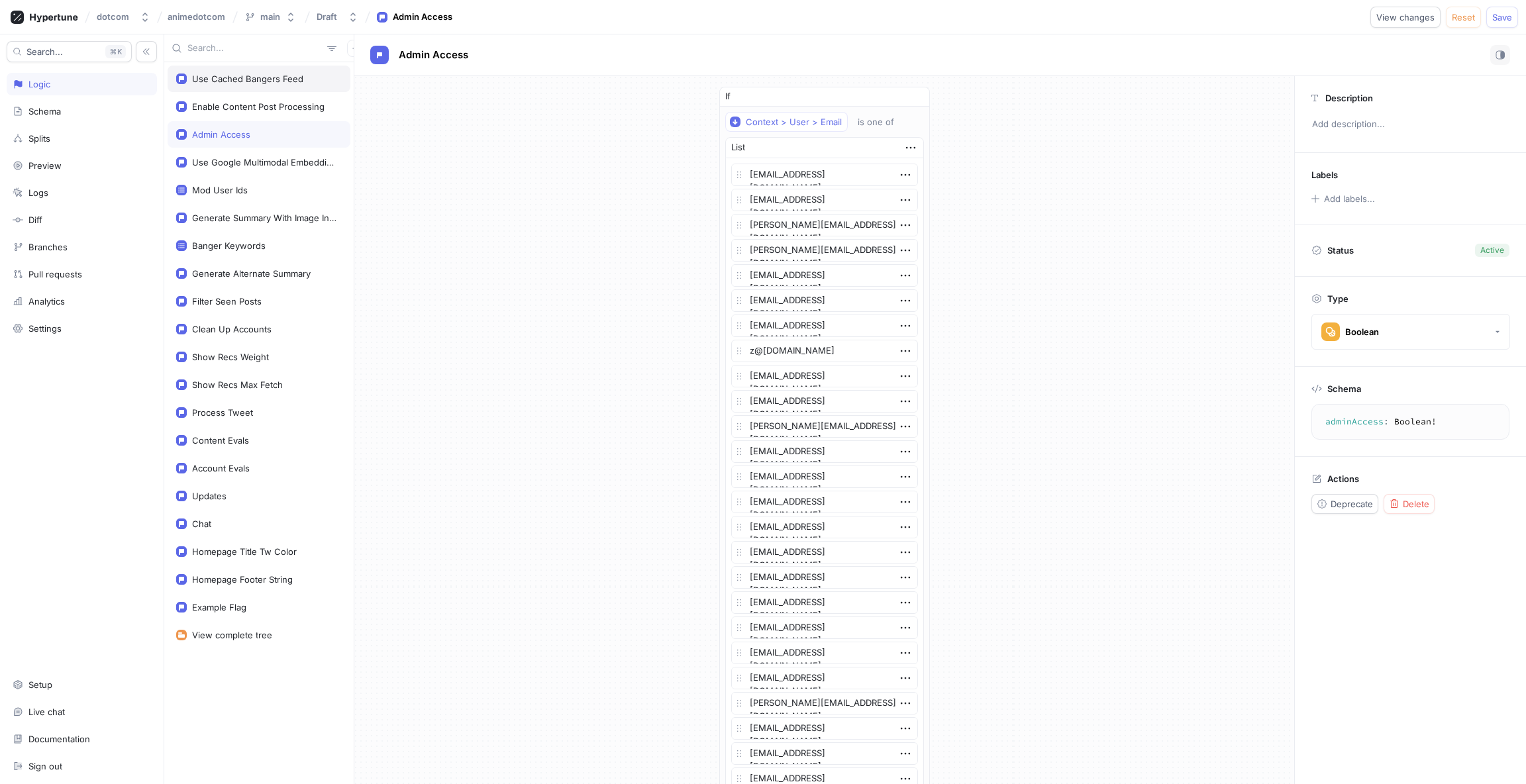
click at [238, 85] on div "Use Cached Bangers Feed" at bounding box center [258, 78] width 183 height 26
type textarea "useCachedBangersFeed: Boolean!"
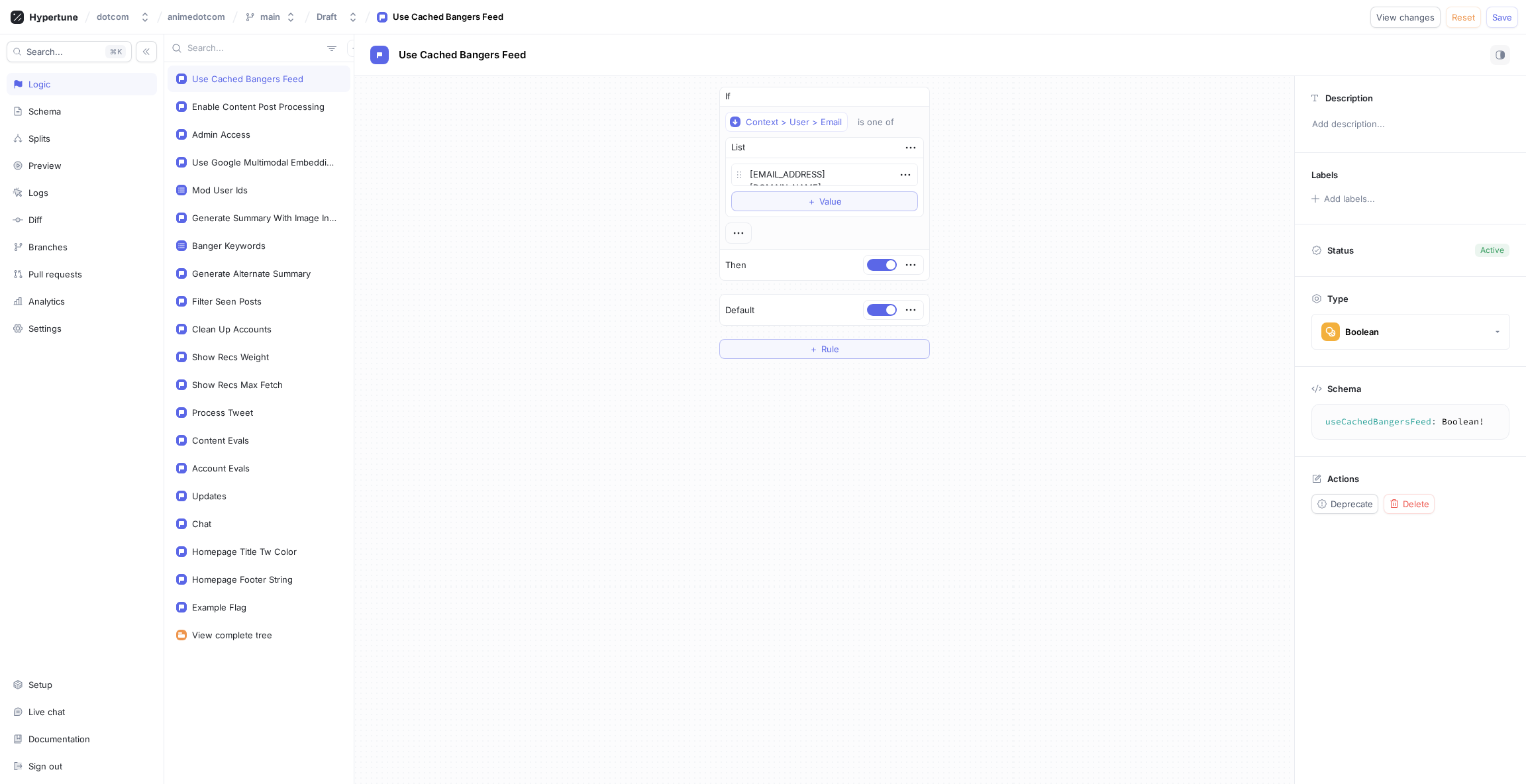
click at [1123, 221] on div "If Context > User > Email is one of List [EMAIL_ADDRESS][DOMAIN_NAME] To pick u…" at bounding box center [824, 223] width 940 height 293
type textarea "x"
